Goal: Task Accomplishment & Management: Complete application form

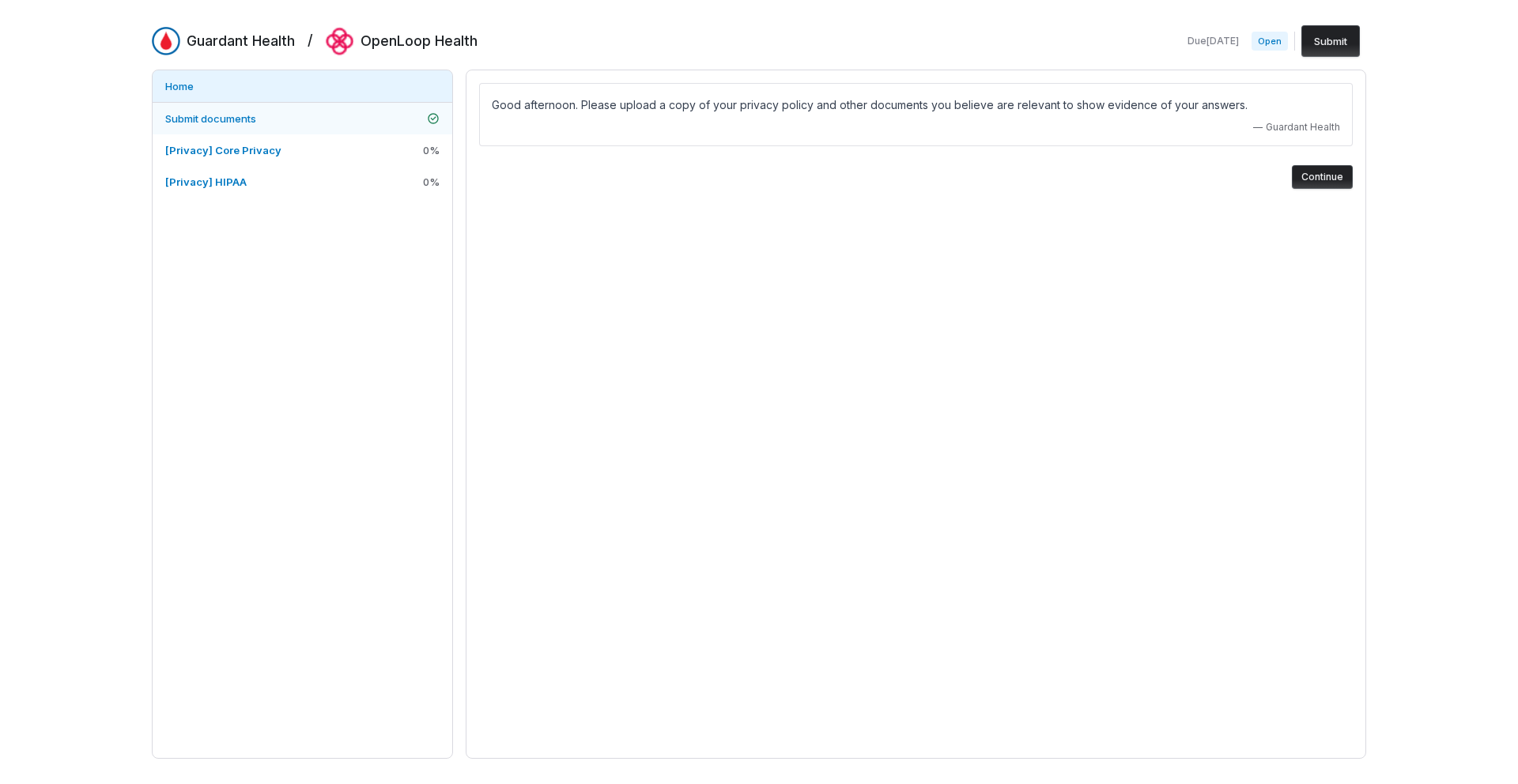
click at [280, 120] on link "Submit documents" at bounding box center [302, 118] width 300 height 31
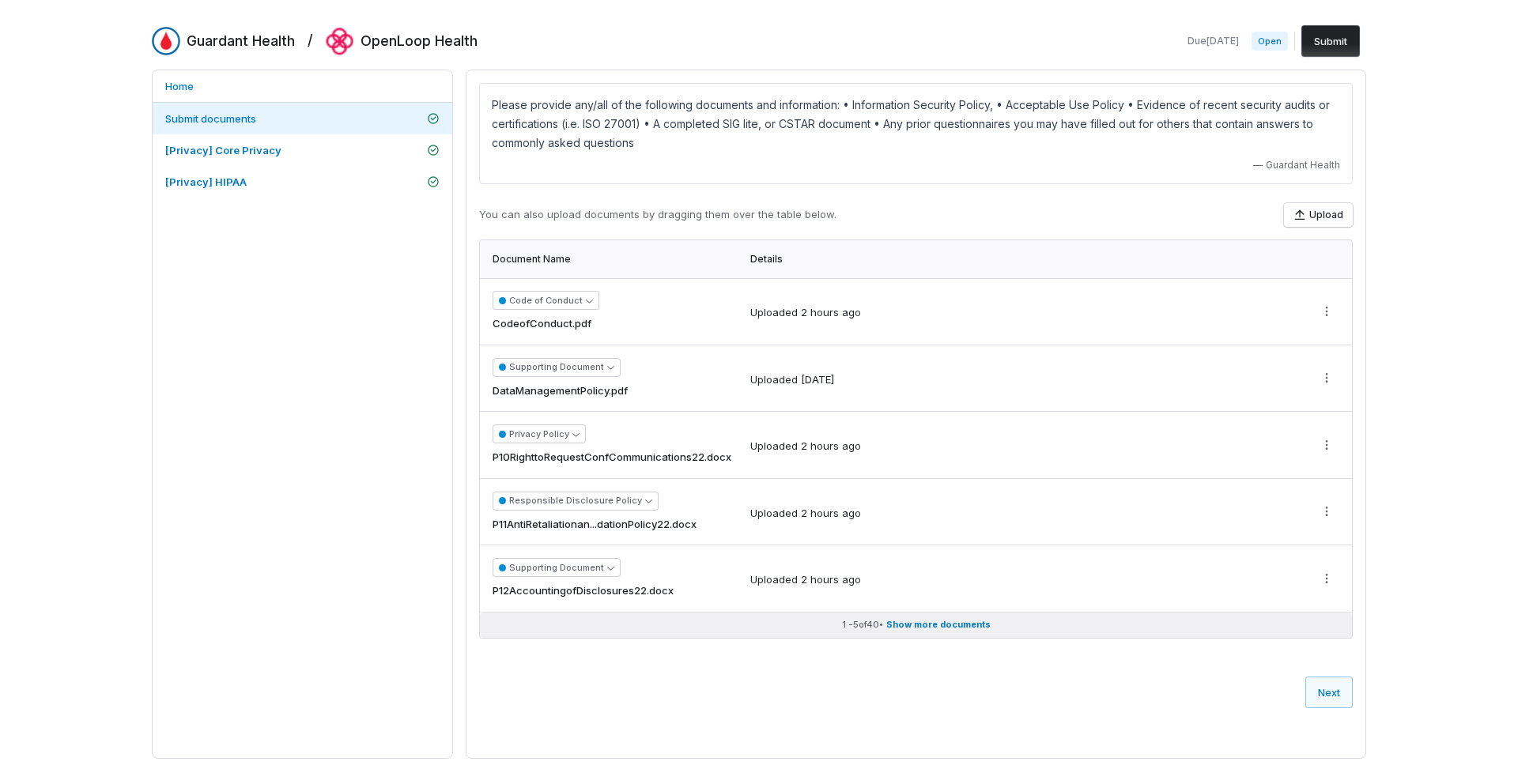
click at [953, 625] on span "Show more documents" at bounding box center [938, 625] width 104 height 12
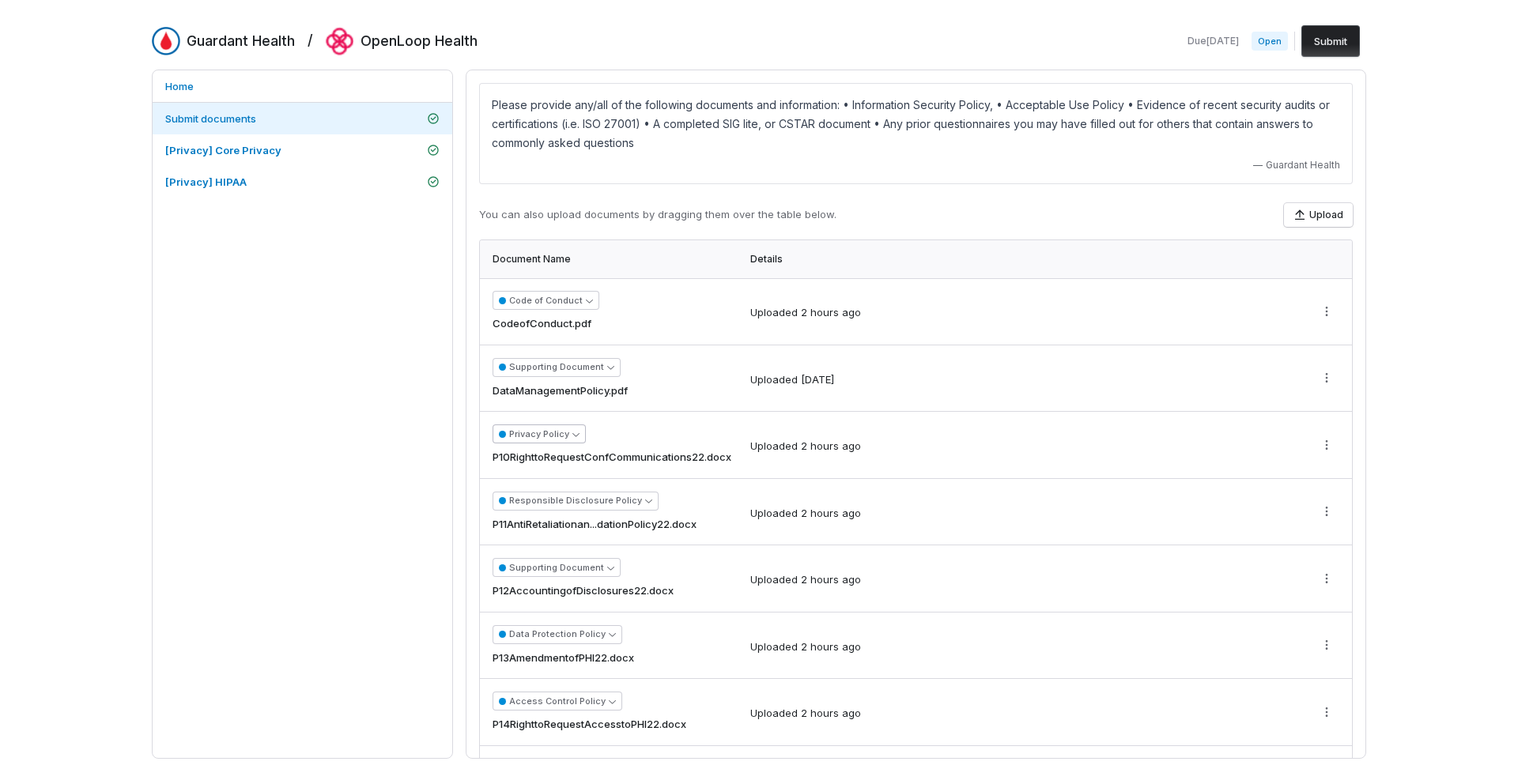
click at [526, 433] on button "Privacy Policy" at bounding box center [538, 434] width 93 height 19
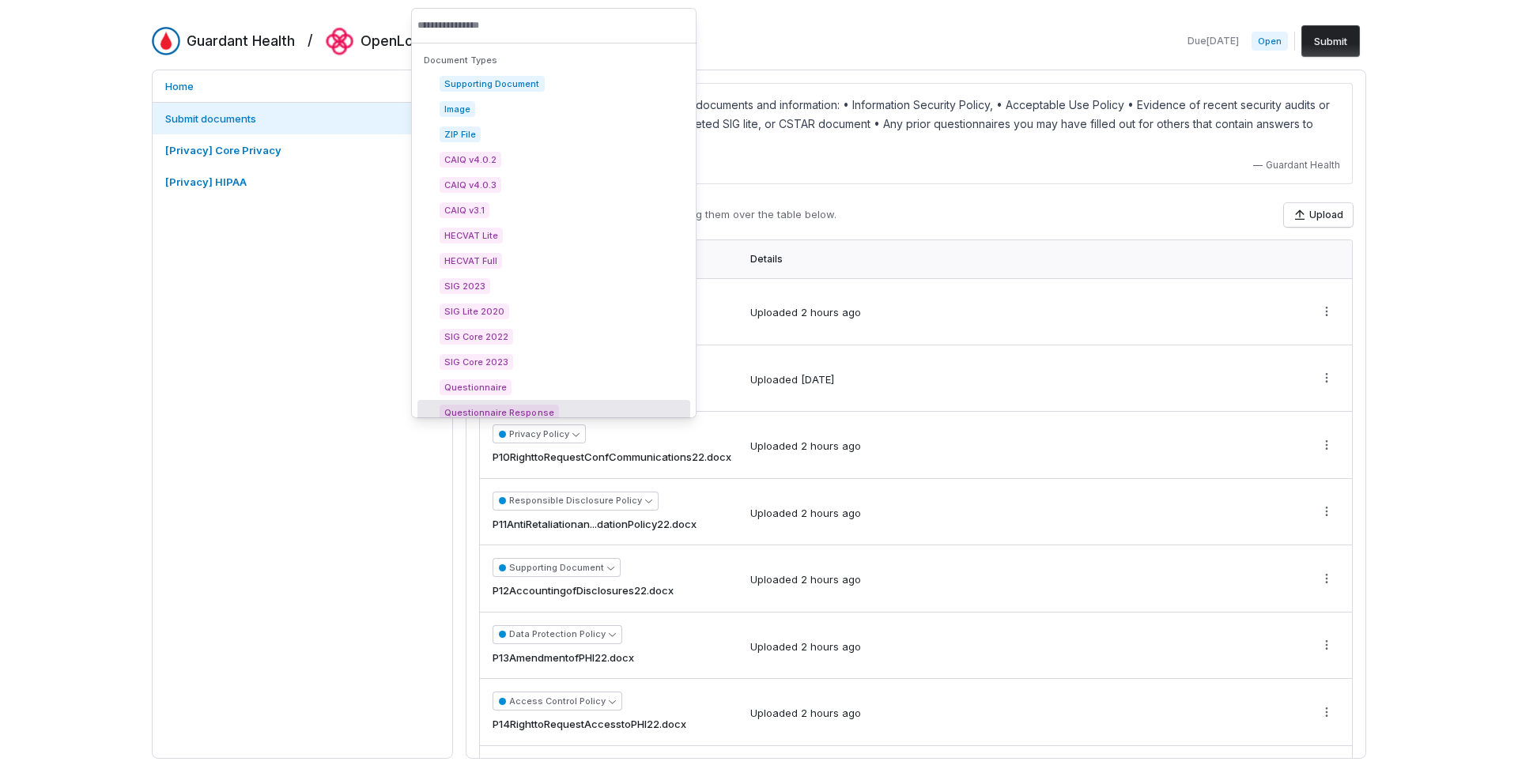
click at [676, 461] on span "P10RighttoRequestConfCommunications22.docx" at bounding box center [611, 457] width 239 height 16
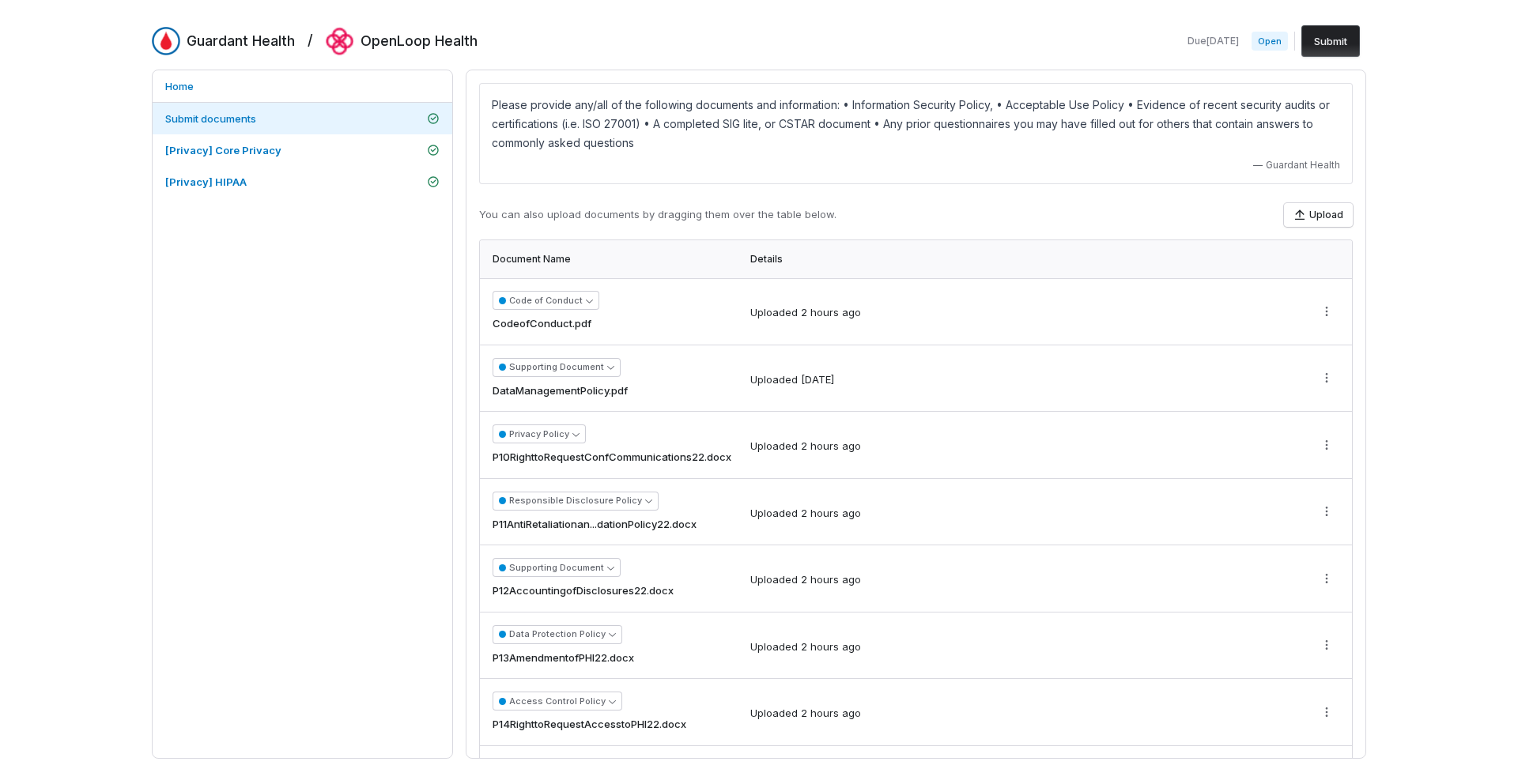
click at [669, 458] on span "P10RighttoRequestConfCommunications22.docx" at bounding box center [611, 457] width 239 height 16
click at [511, 435] on button "Privacy Policy" at bounding box center [538, 434] width 93 height 19
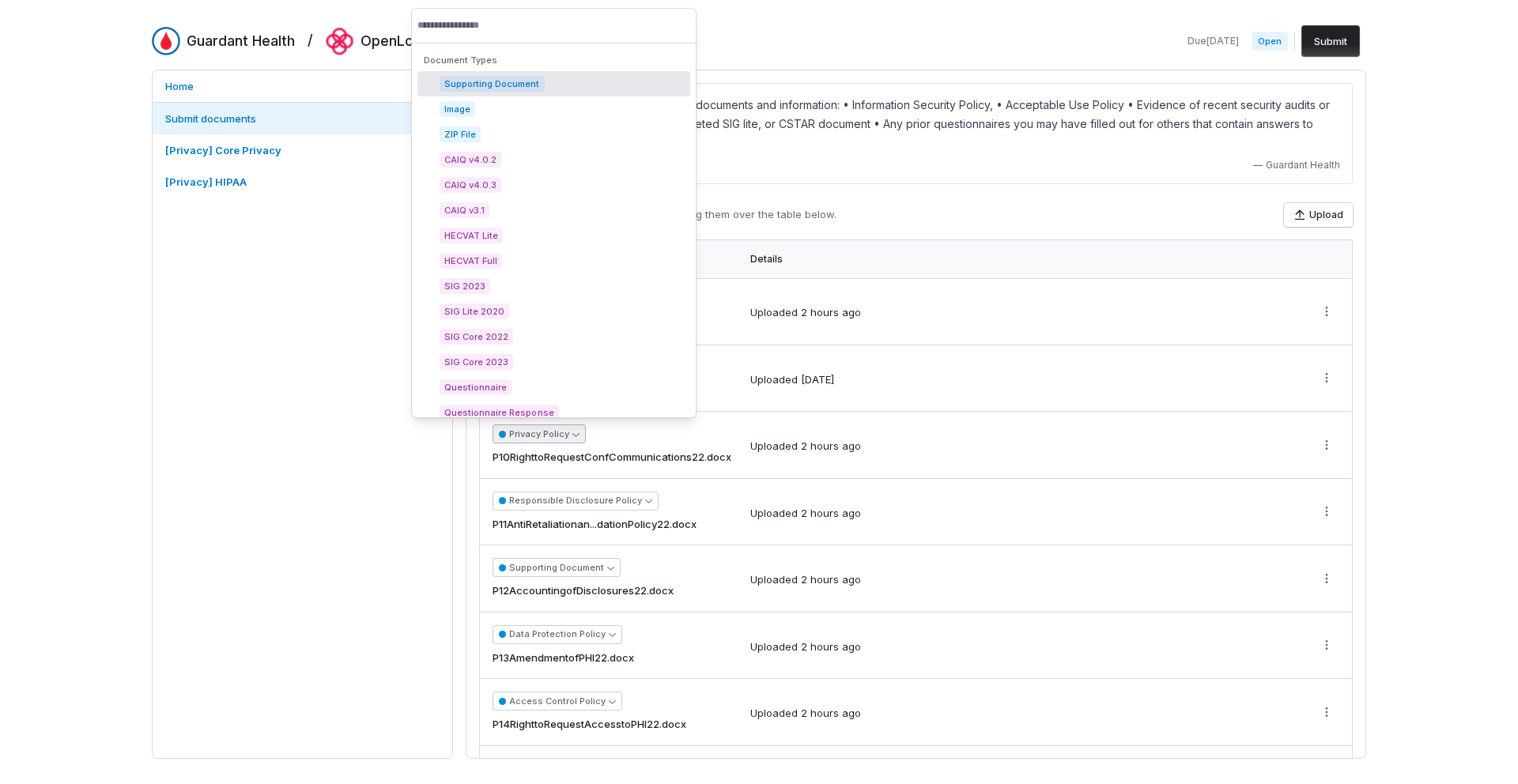
click at [847, 458] on td "Uploaded 2 hours ago" at bounding box center [1022, 445] width 563 height 67
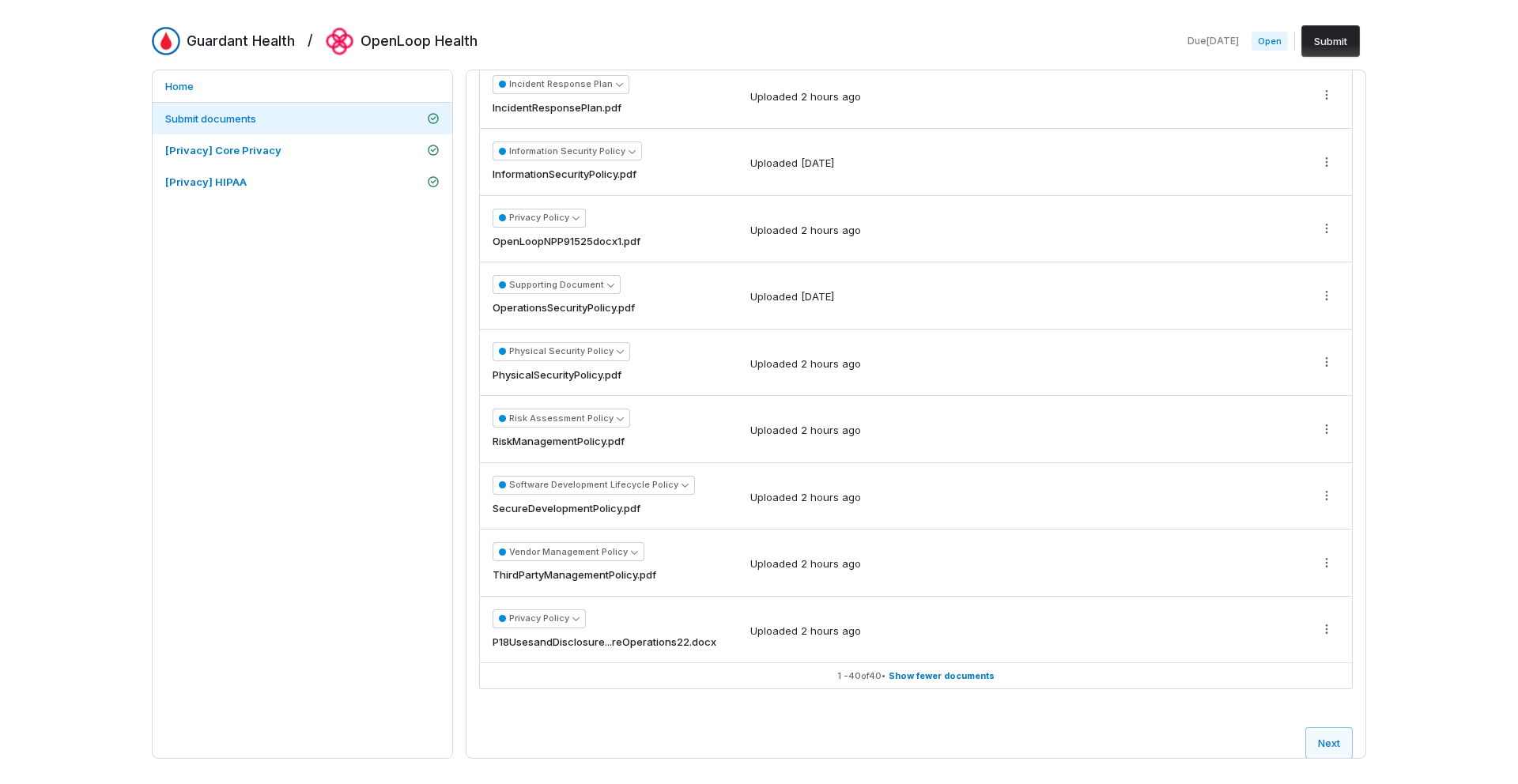
scroll to position [2300, 0]
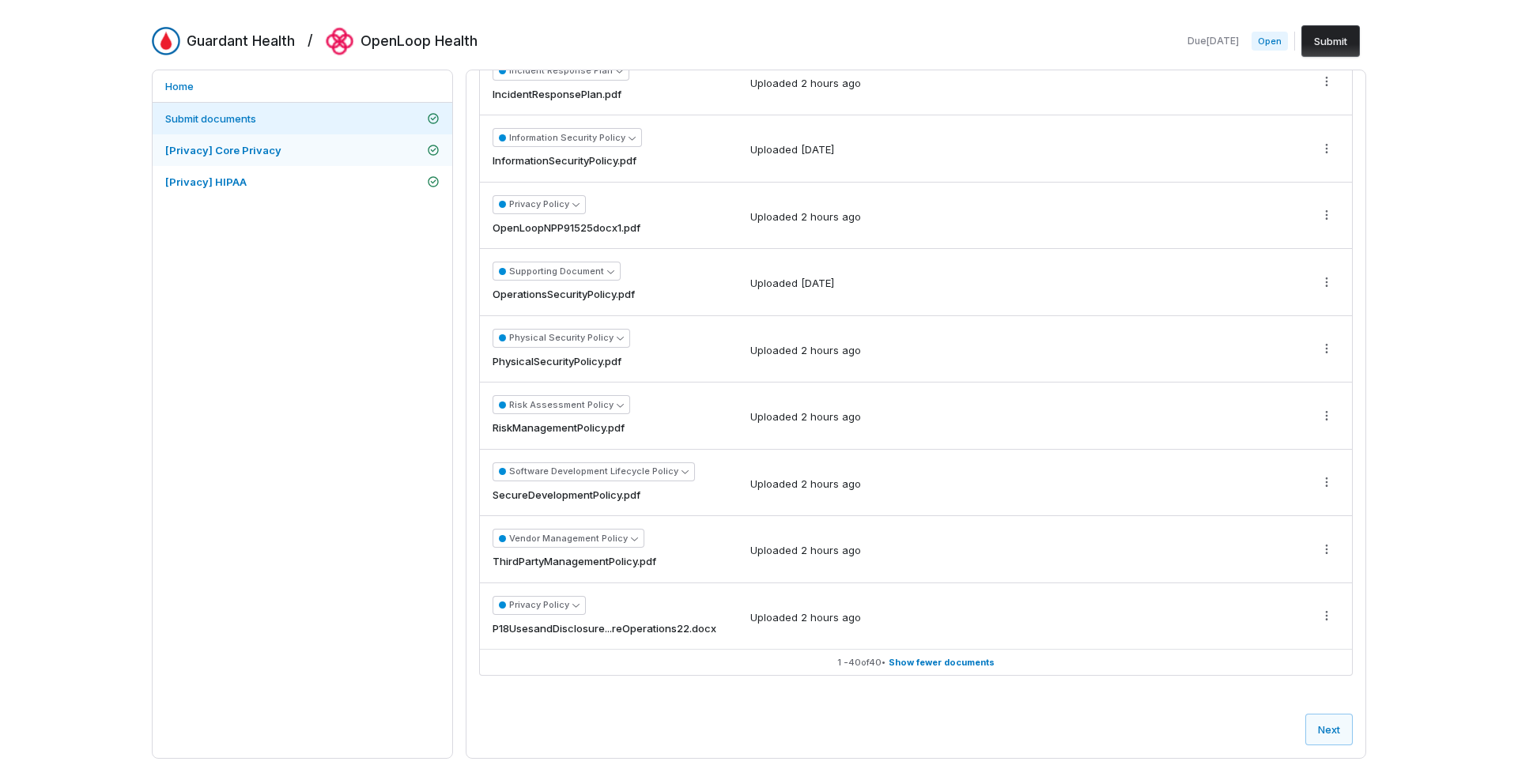
click at [249, 152] on span "[Privacy] Core Privacy" at bounding box center [223, 149] width 117 height 13
